Goal: Task Accomplishment & Management: Manage account settings

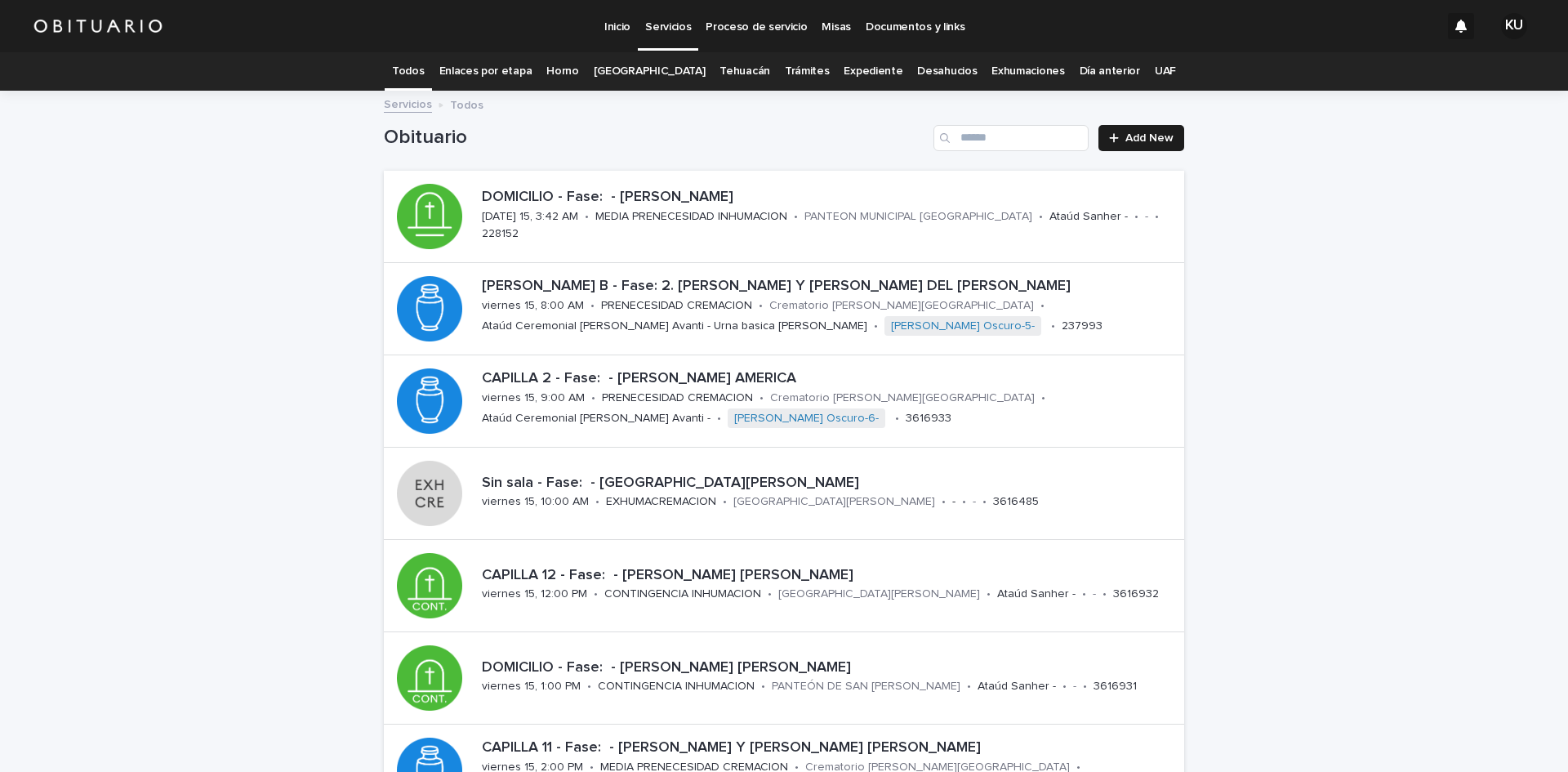
click at [1243, 465] on div "Loading... Saving… Loading... Saving… Obituario Add New DOMICILIO - Fase: - [PE…" at bounding box center [784, 661] width 1568 height 1137
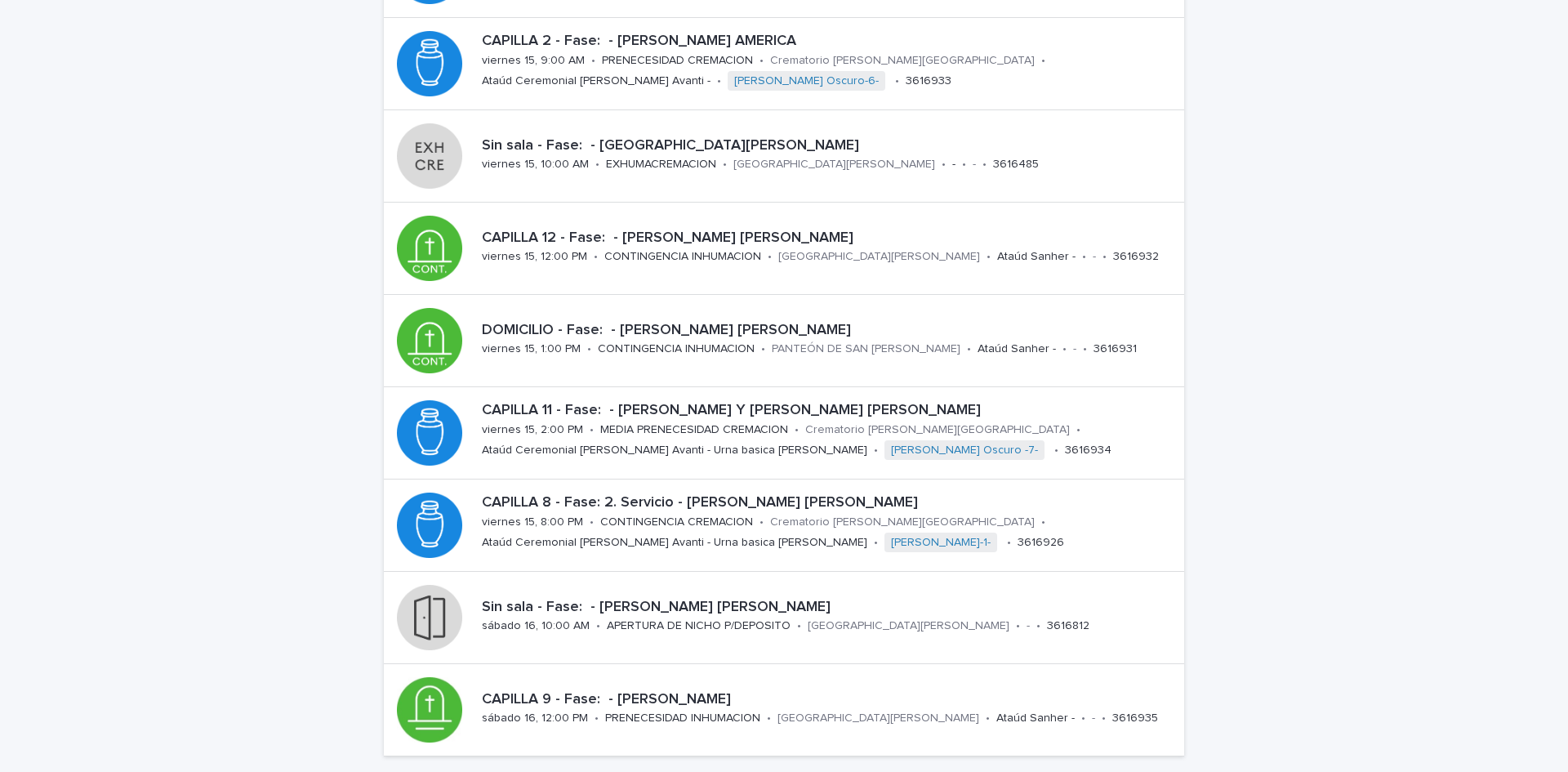
scroll to position [435, 0]
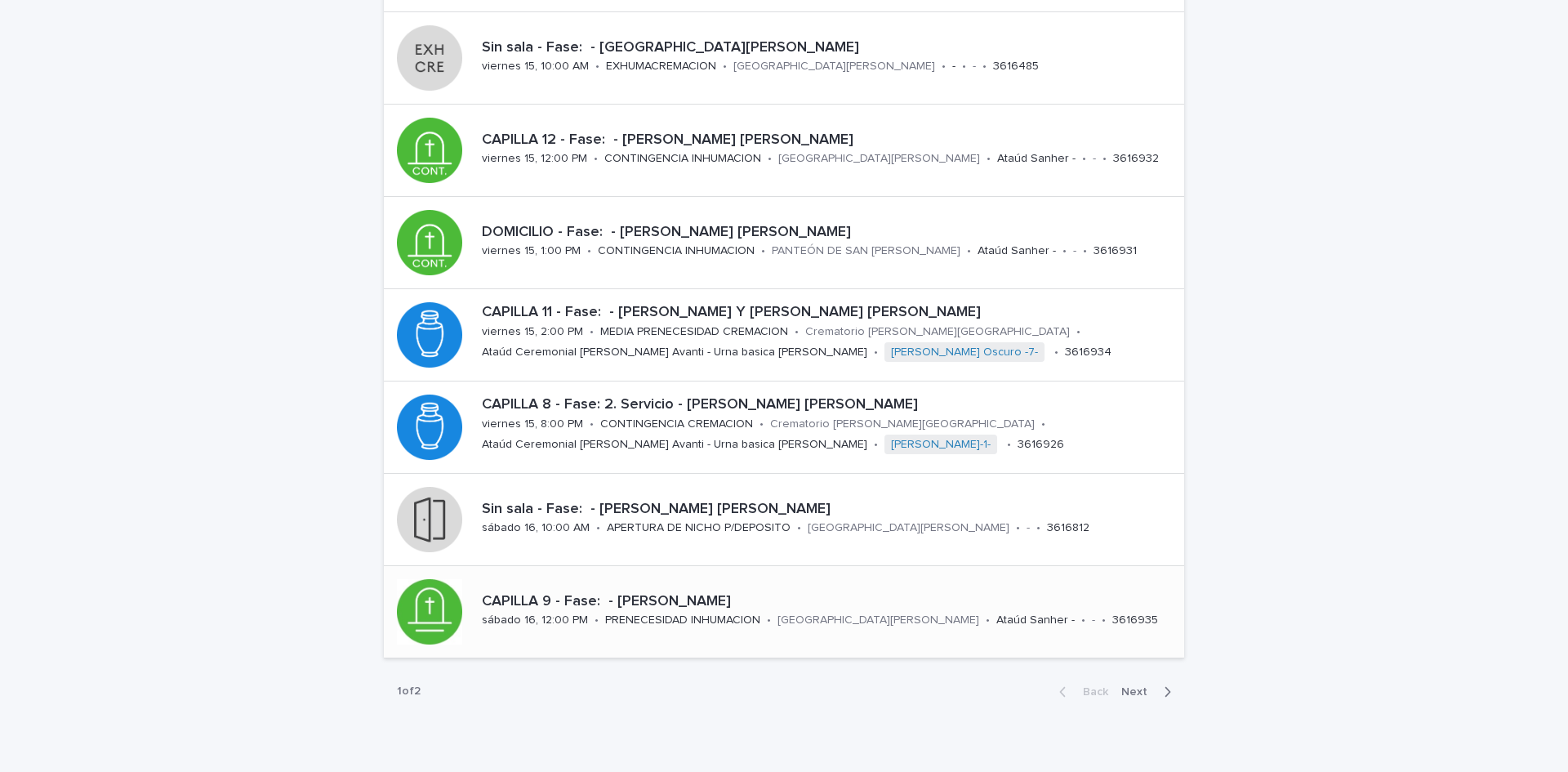
click at [696, 594] on p "CAPILLA 9 - Fase: - [PERSON_NAME]" at bounding box center [829, 602] width 696 height 18
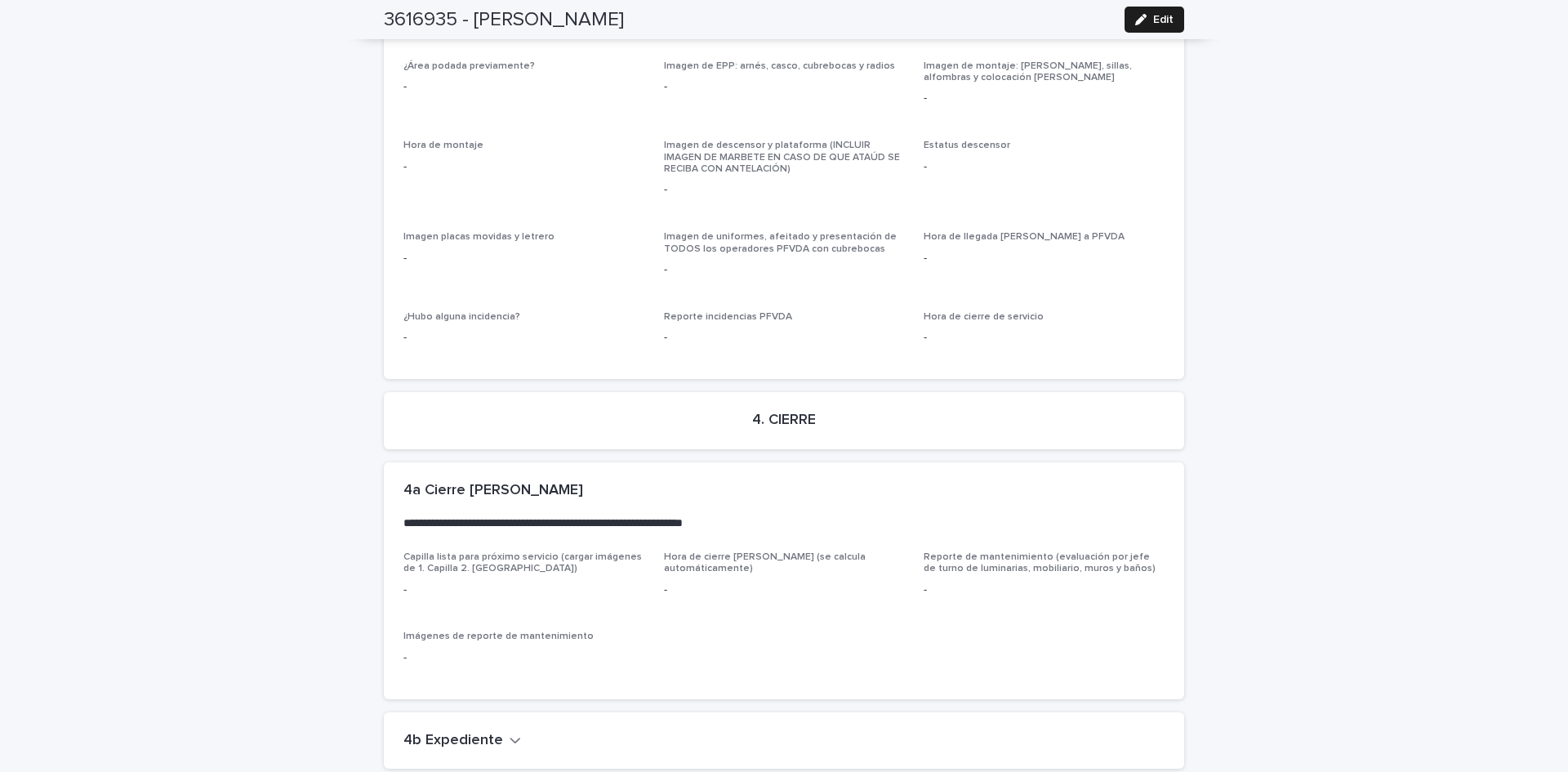
scroll to position [3851, 0]
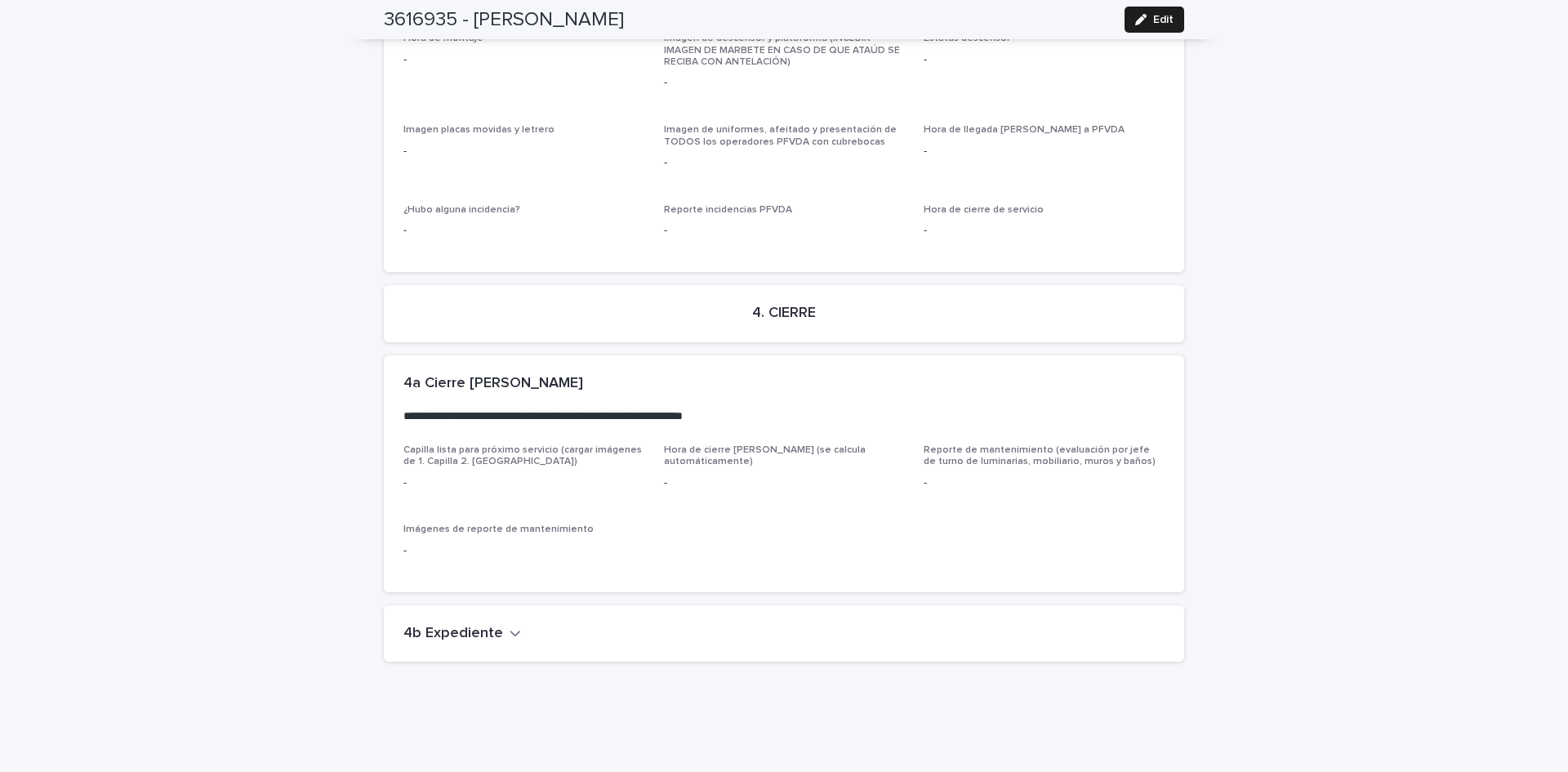
click at [453, 624] on h2 "4b Expediente" at bounding box center [453, 634] width 100 height 18
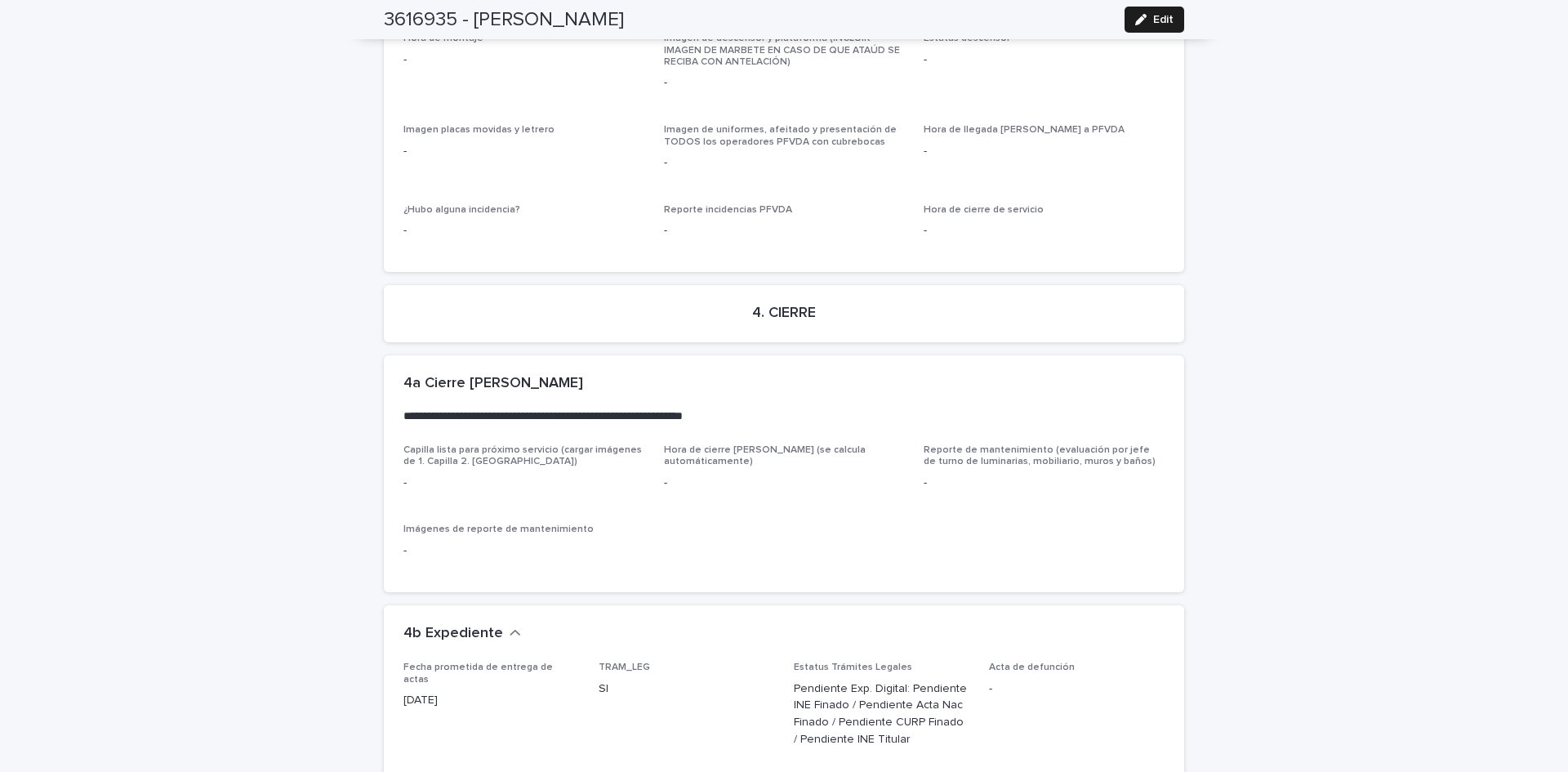
scroll to position [4387, 0]
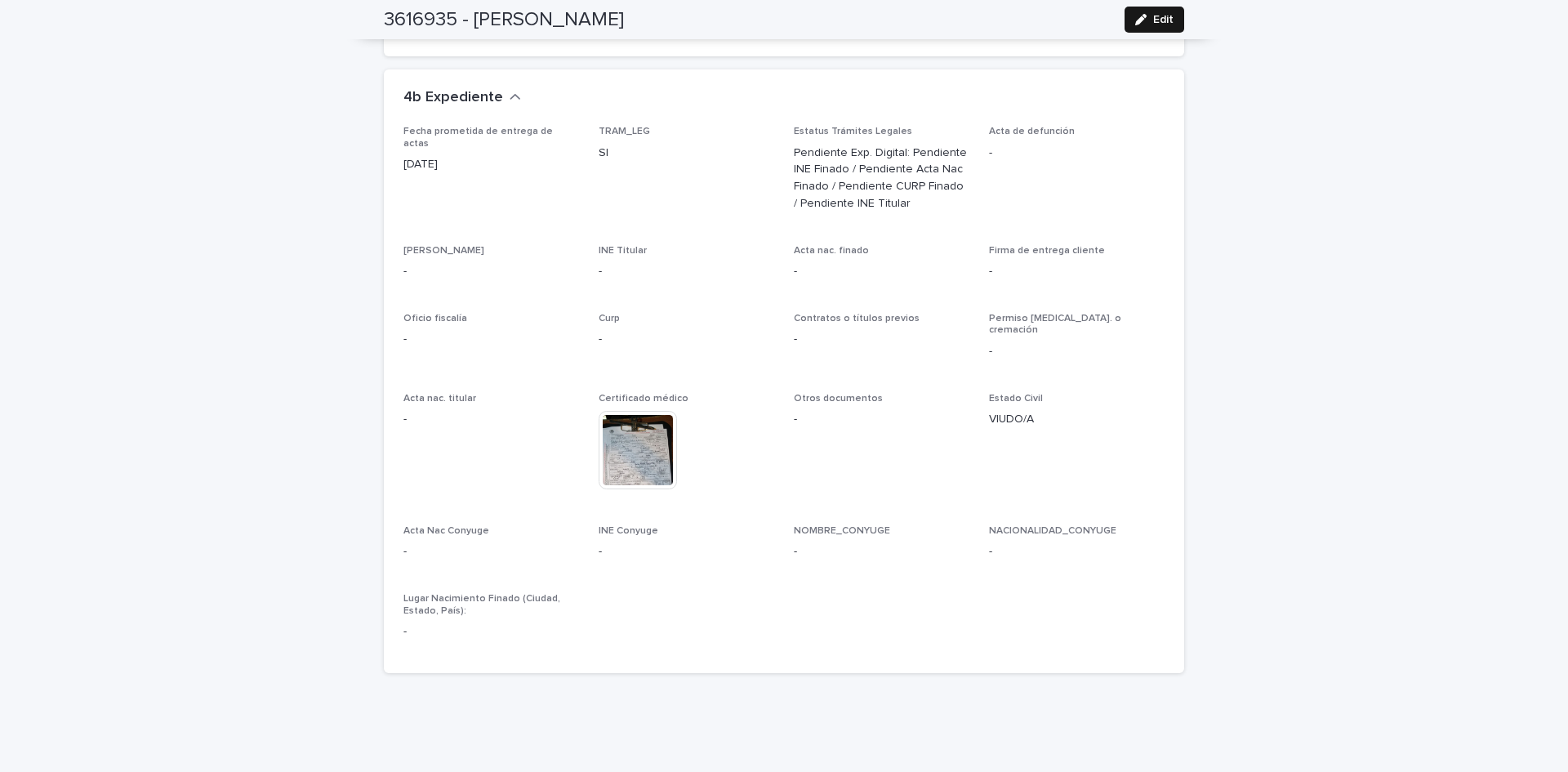
click at [1135, 21] on icon "button" at bounding box center [1140, 19] width 12 height 12
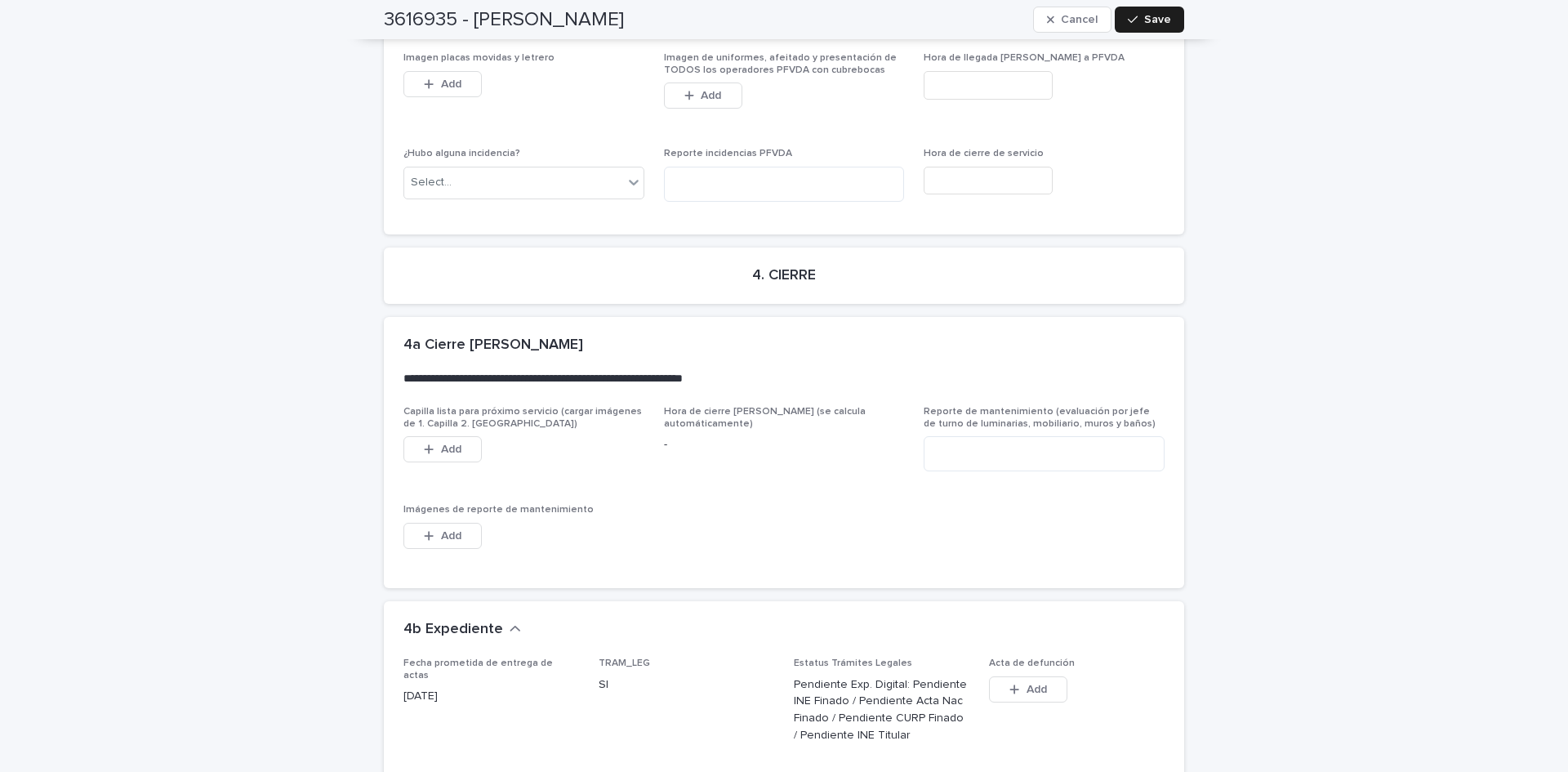
scroll to position [4963, 0]
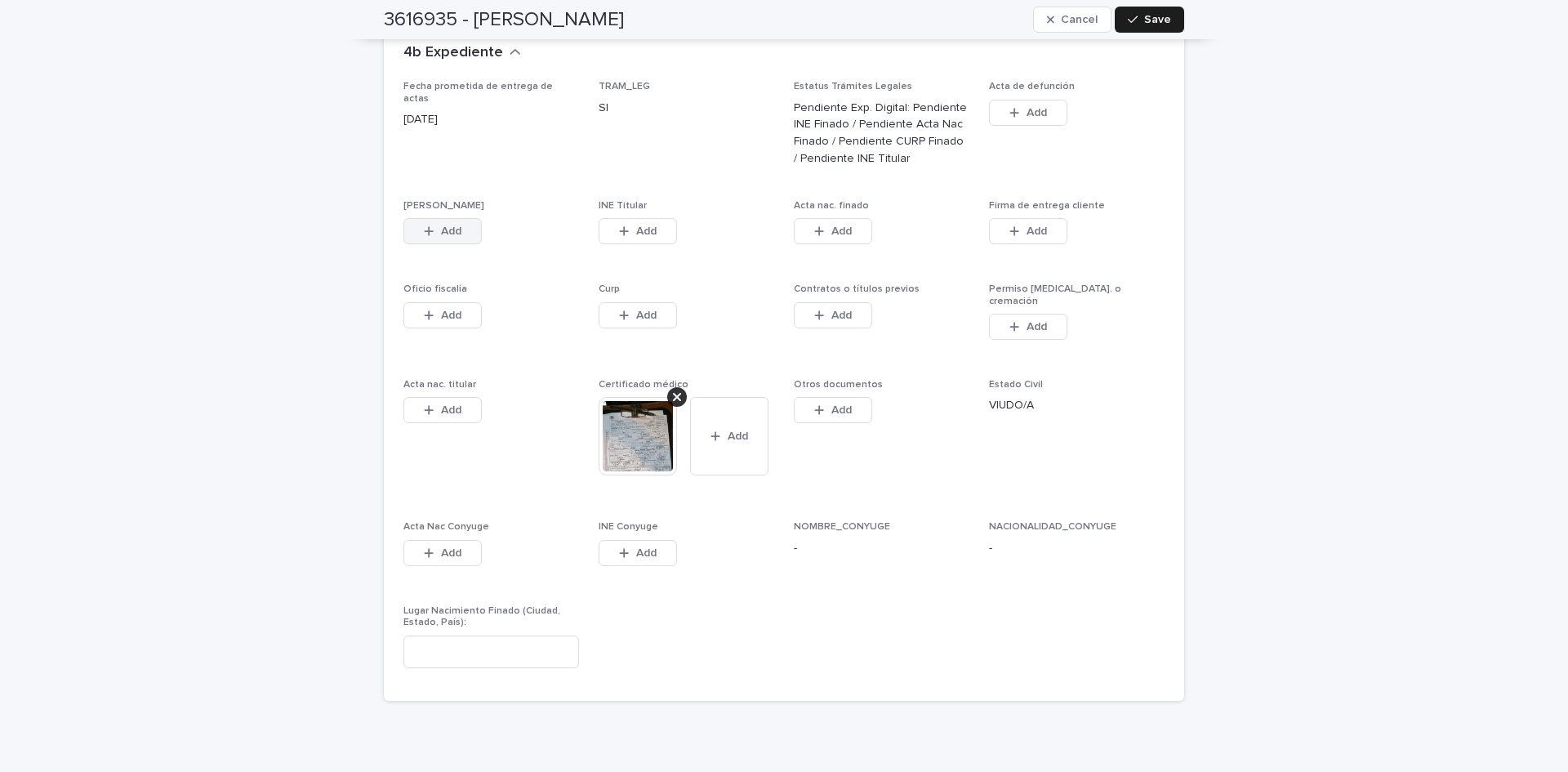
click at [423, 225] on icon "button" at bounding box center [428, 231] width 10 height 12
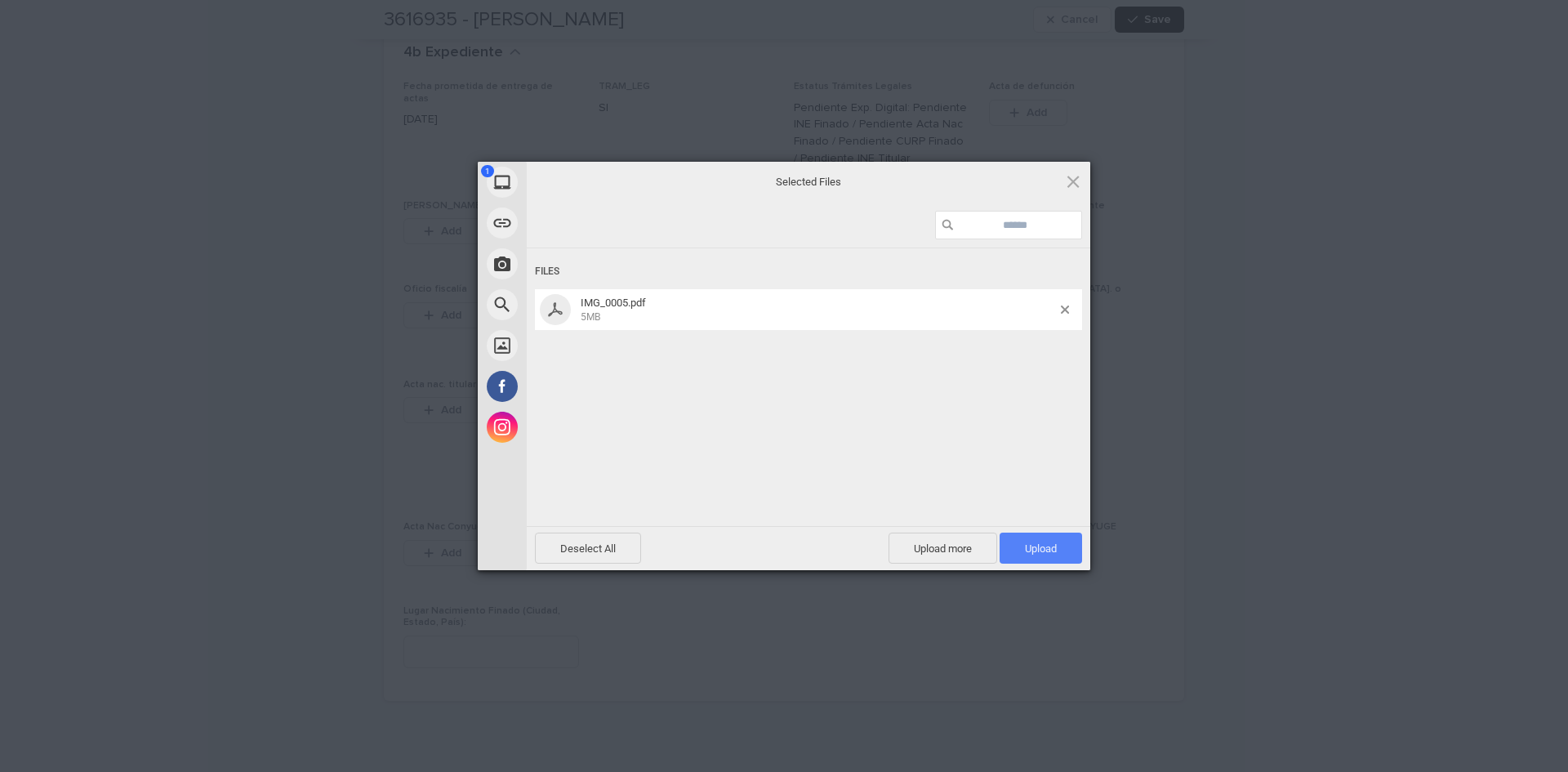
click at [1043, 557] on span "Upload 1" at bounding box center [1041, 548] width 82 height 31
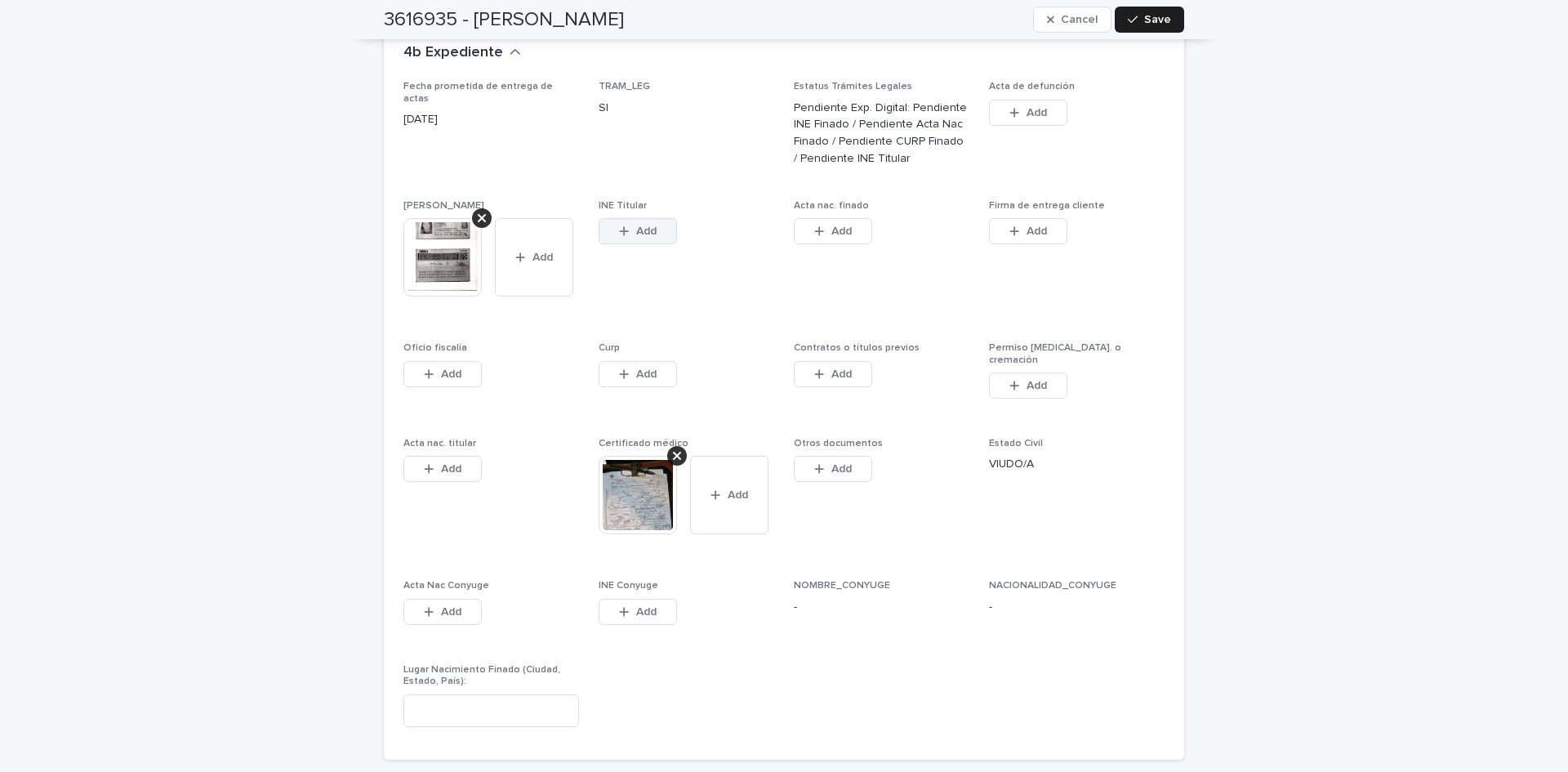
click at [636, 225] on span "Add" at bounding box center [646, 231] width 21 height 12
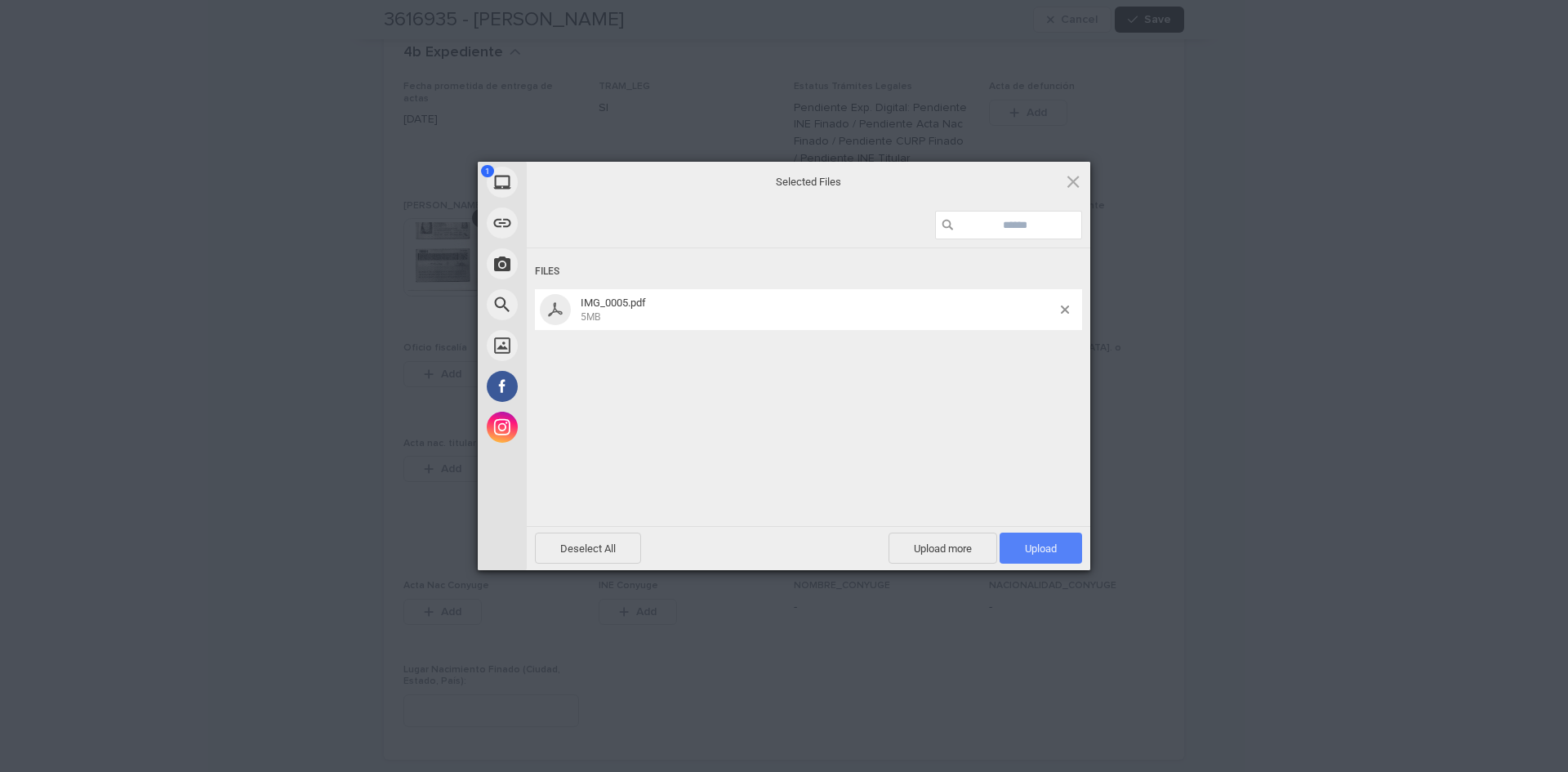
click at [1033, 550] on span "Upload 1" at bounding box center [1041, 548] width 32 height 13
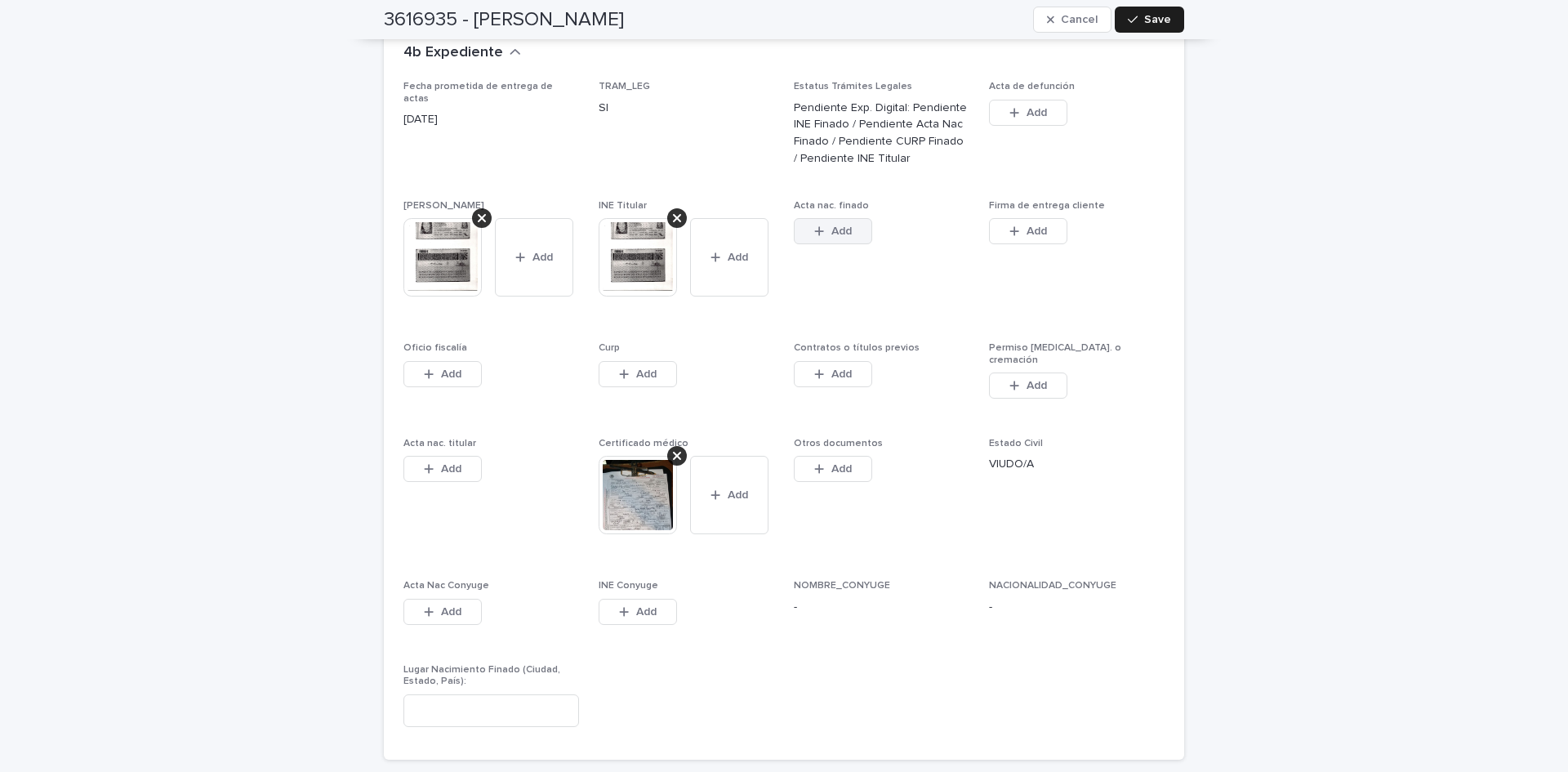
click at [804, 218] on button "Add" at bounding box center [832, 231] width 79 height 26
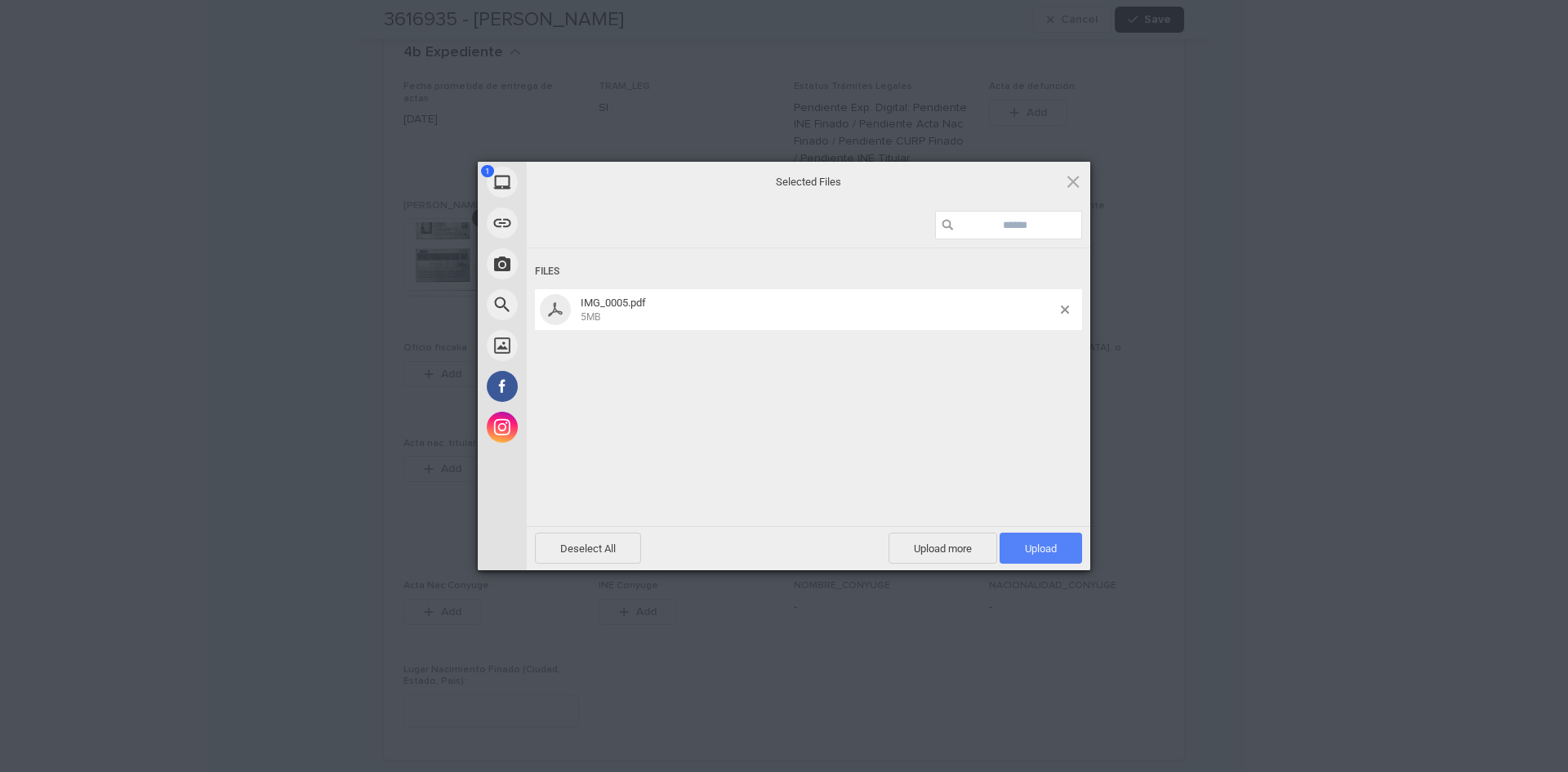
click at [1061, 554] on span "Upload 1" at bounding box center [1041, 548] width 82 height 31
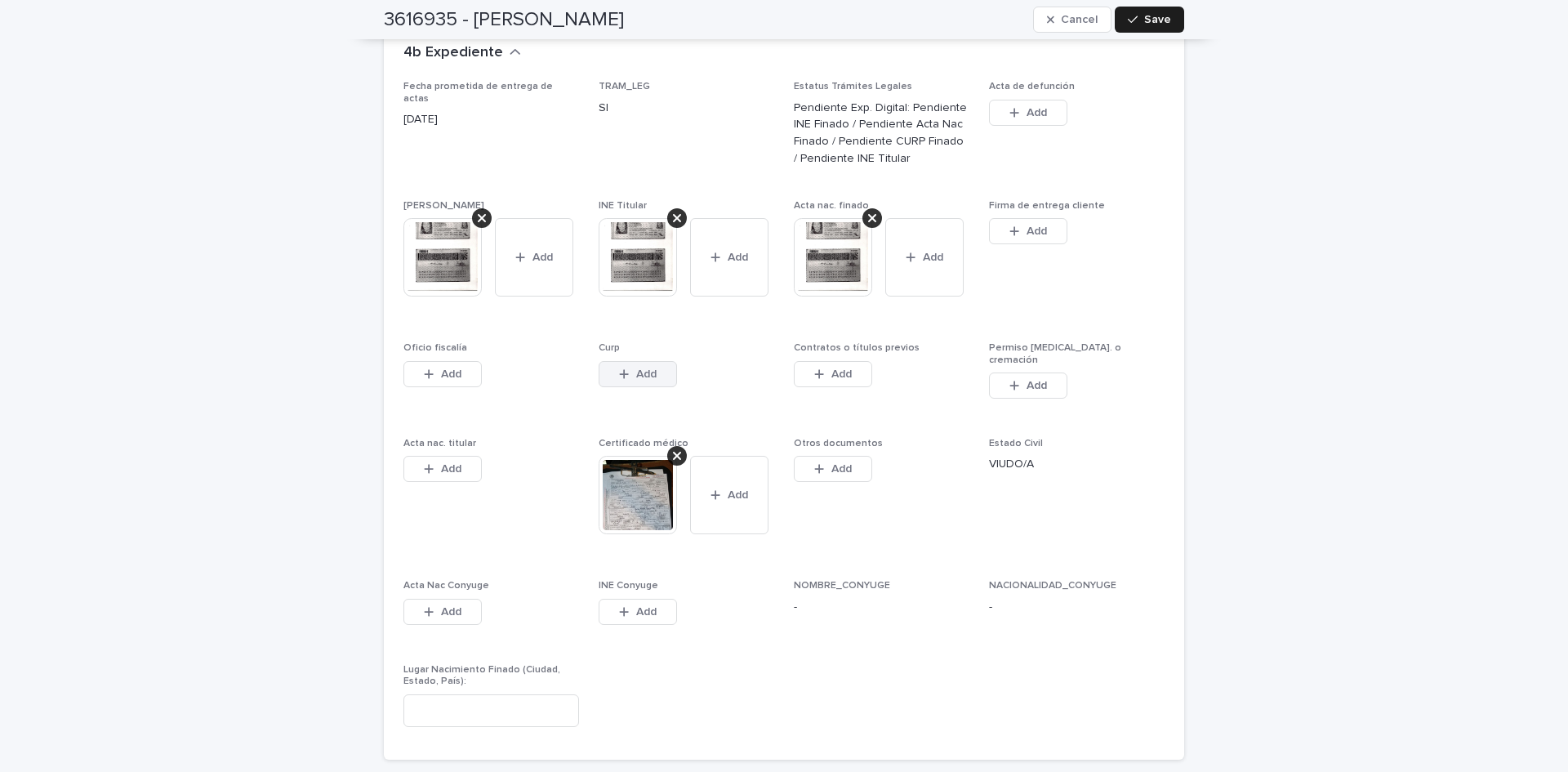
click at [619, 368] on icon "button" at bounding box center [623, 374] width 10 height 12
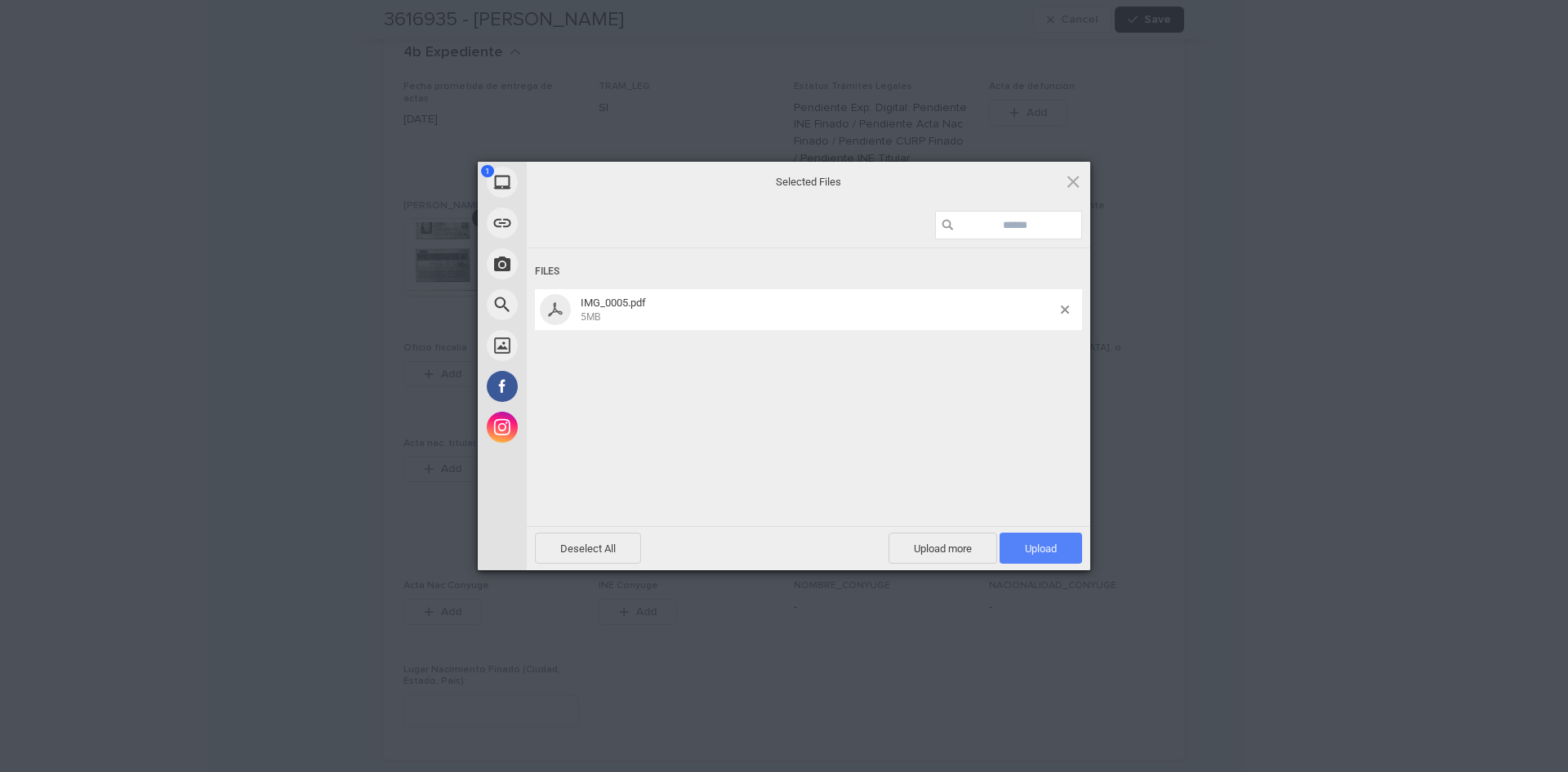
click at [1008, 538] on span "Upload 1" at bounding box center [1041, 548] width 82 height 31
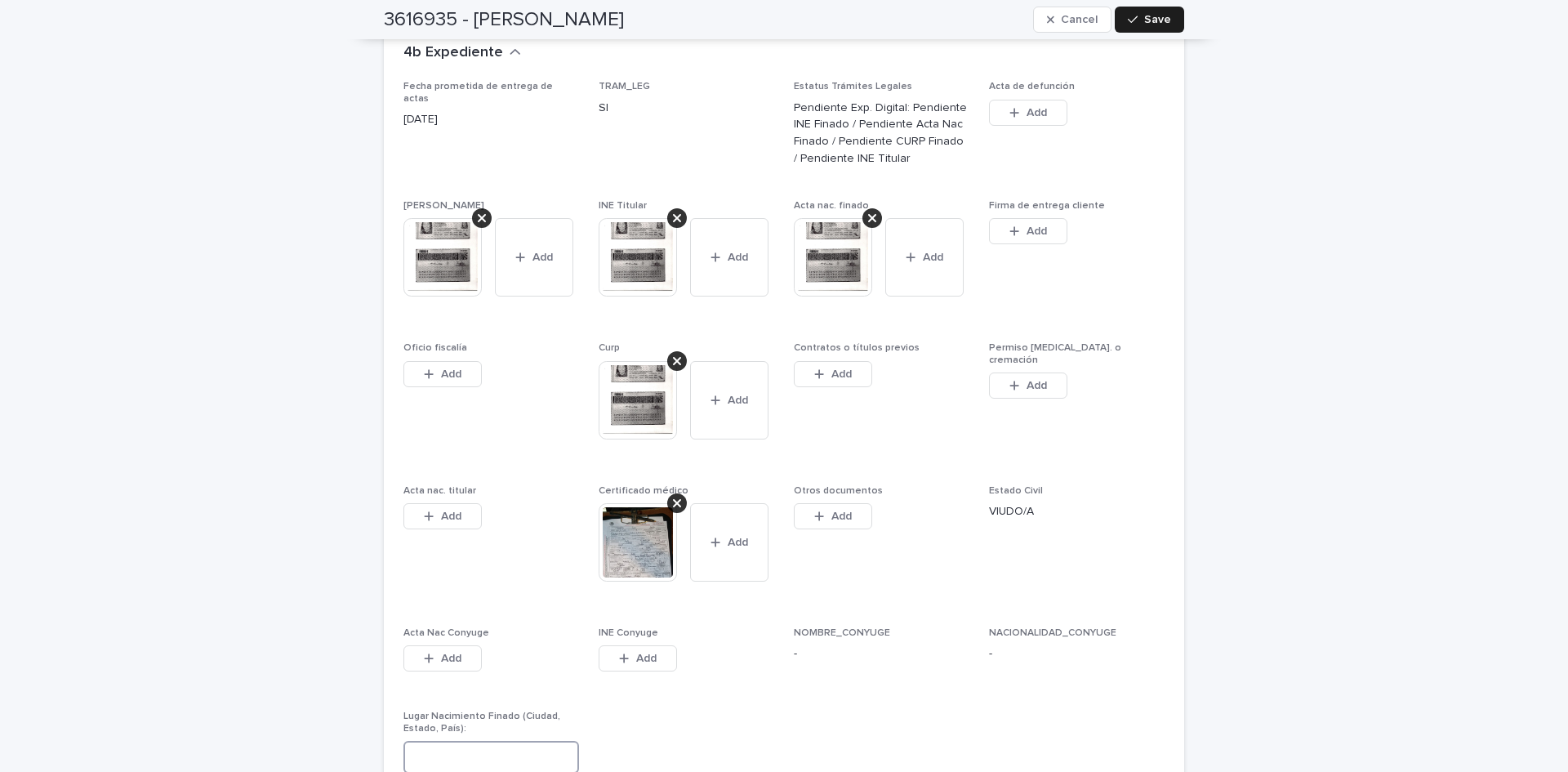
click at [440, 741] on input at bounding box center [491, 758] width 176 height 33
type input "**********"
click at [1127, 14] on icon "button" at bounding box center [1132, 19] width 10 height 12
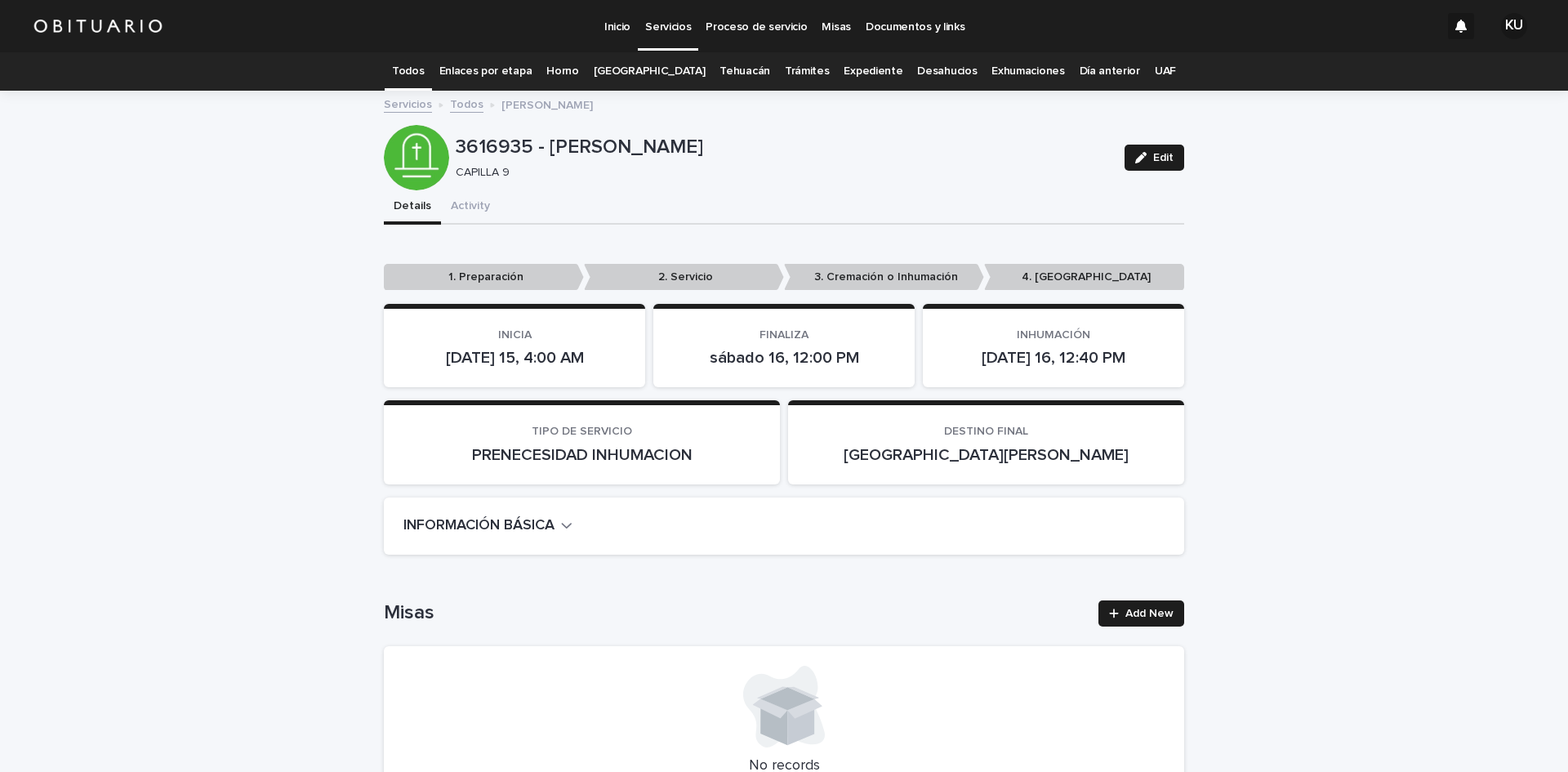
click at [423, 76] on link "Todos" at bounding box center [407, 71] width 32 height 38
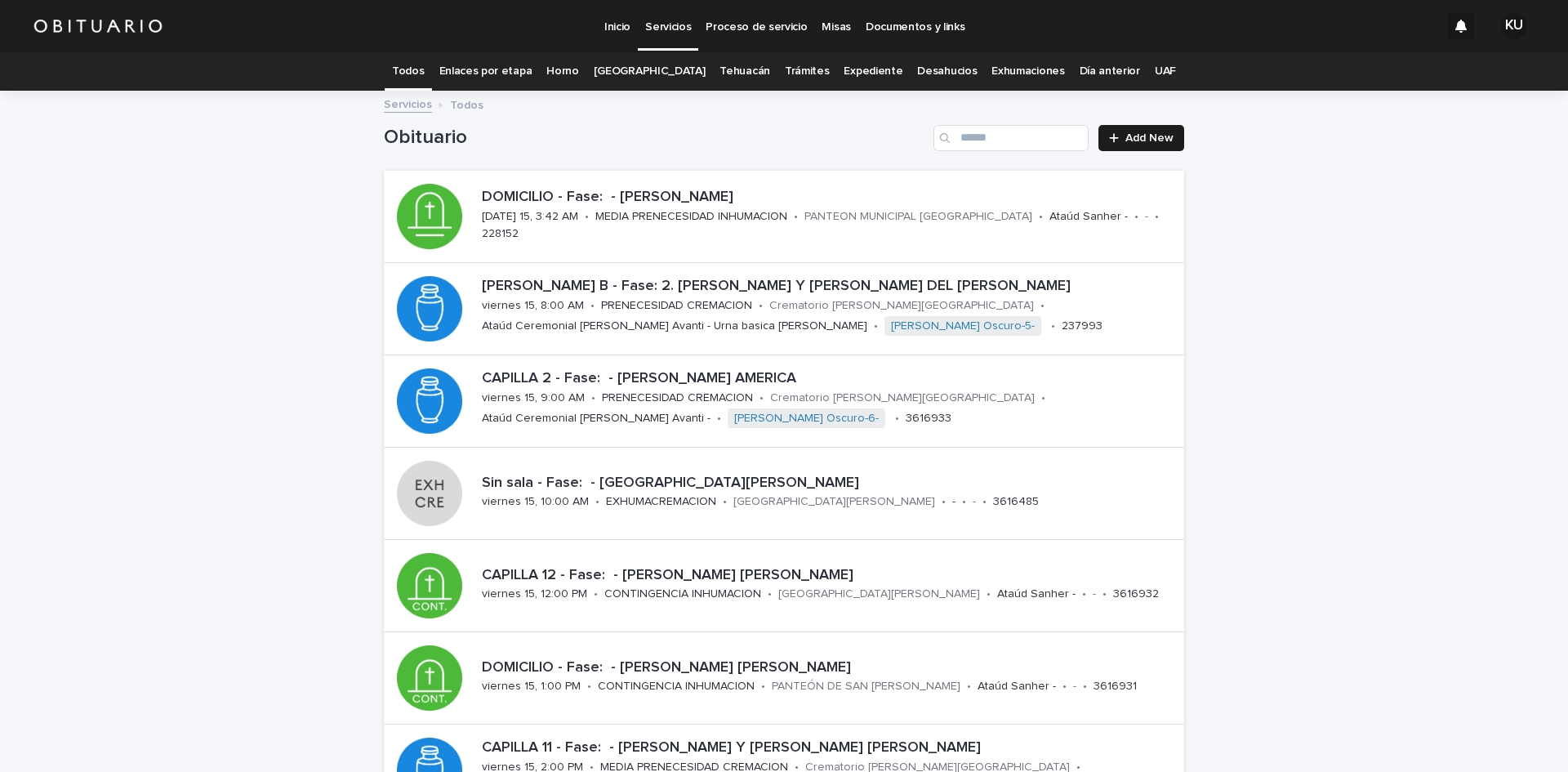
click at [784, 66] on link "Trámites" at bounding box center [807, 71] width 45 height 38
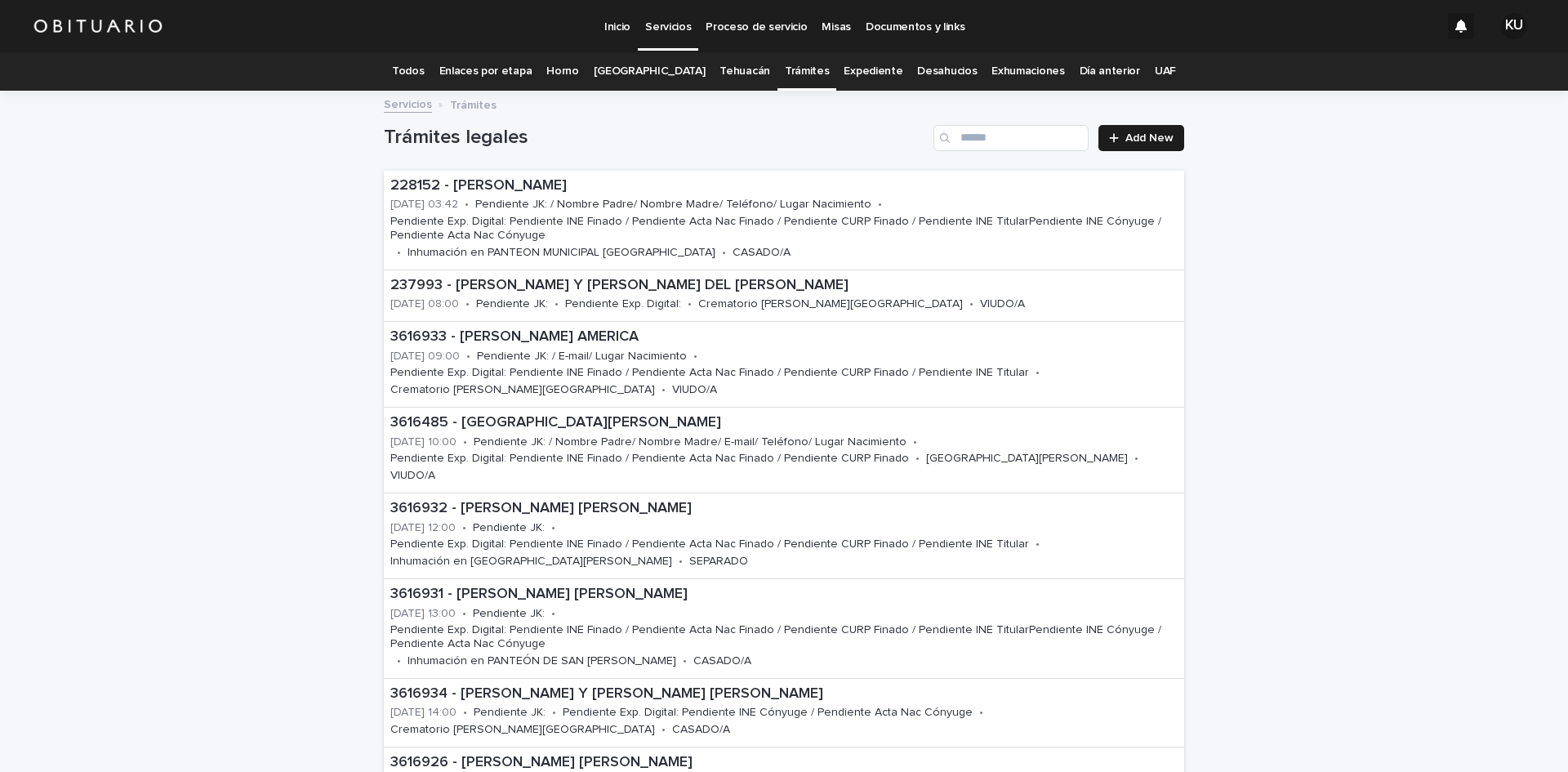
scroll to position [33, 0]
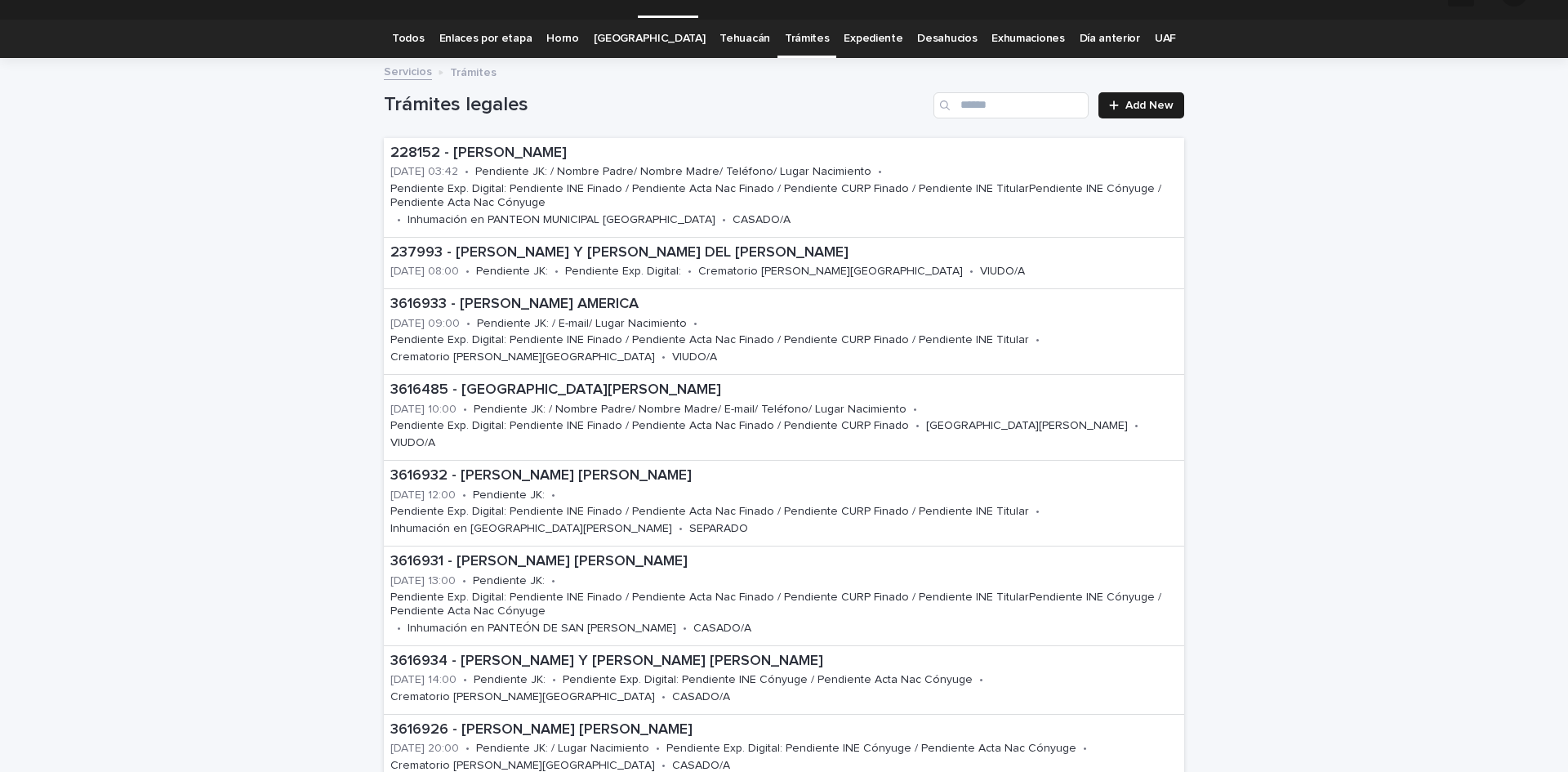
click at [423, 42] on link "Todos" at bounding box center [407, 39] width 32 height 38
